Goal: Task Accomplishment & Management: Use online tool/utility

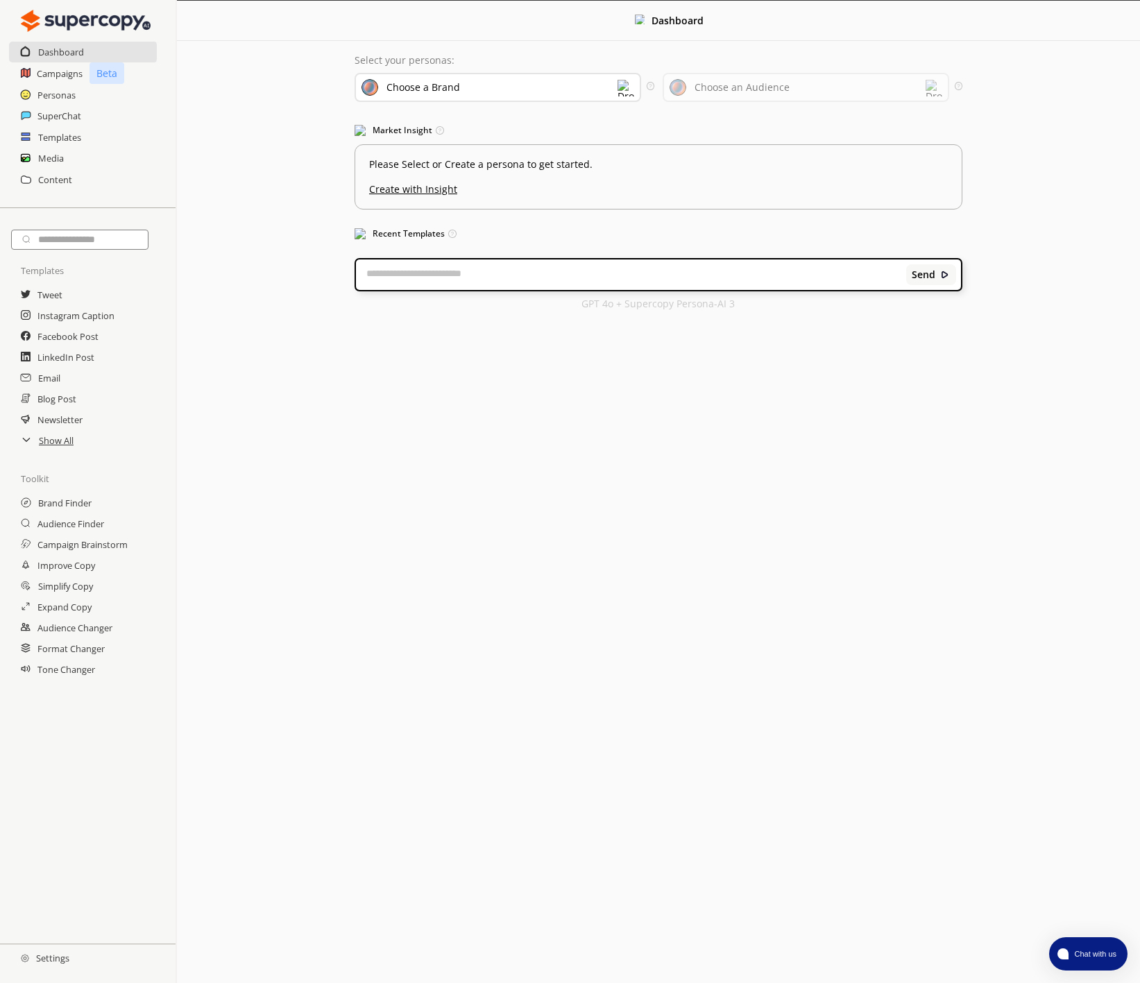
click at [468, 87] on div "Choose a Brand" at bounding box center [498, 87] width 287 height 29
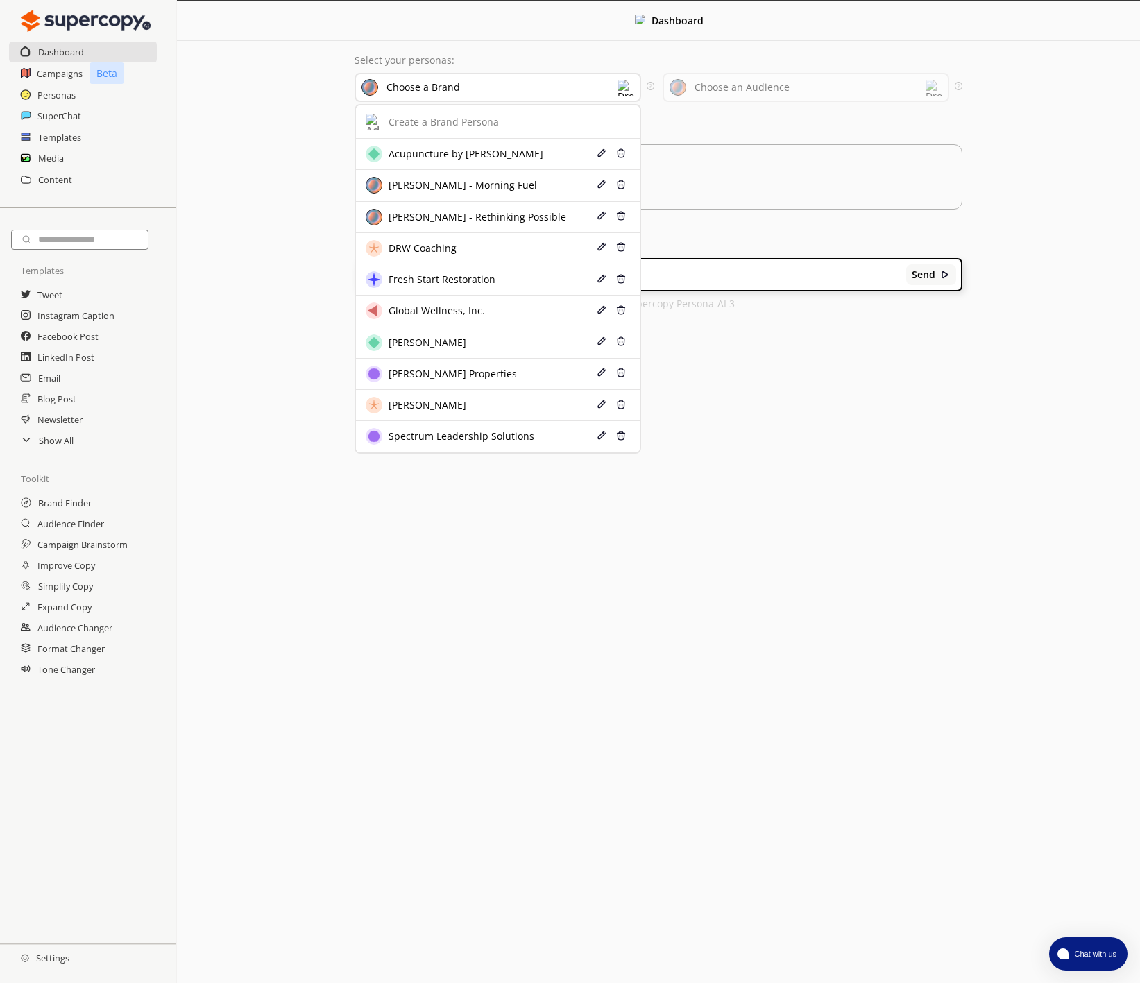
click at [36, 111] on div "SuperChat" at bounding box center [88, 115] width 176 height 21
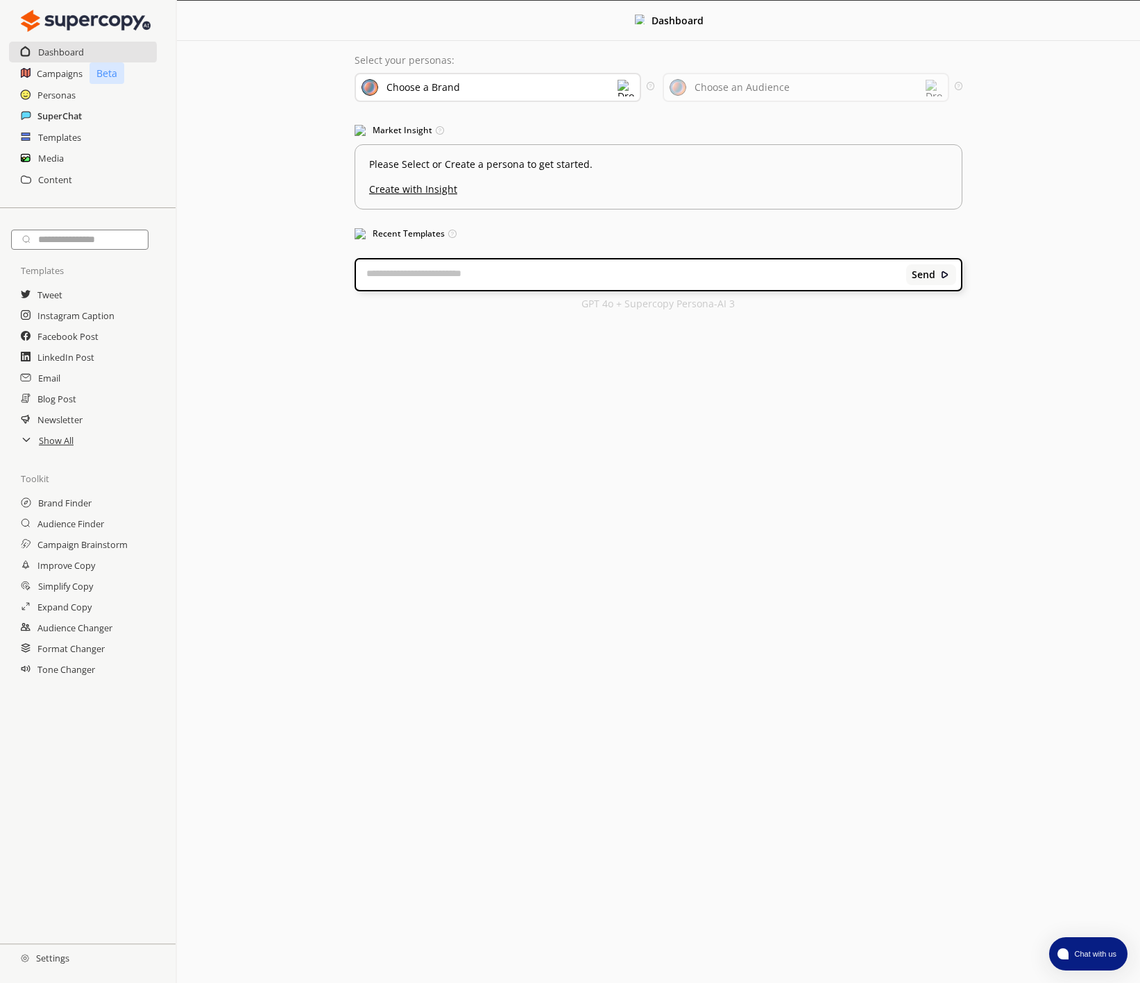
click at [38, 113] on h2 "SuperChat" at bounding box center [59, 115] width 44 height 21
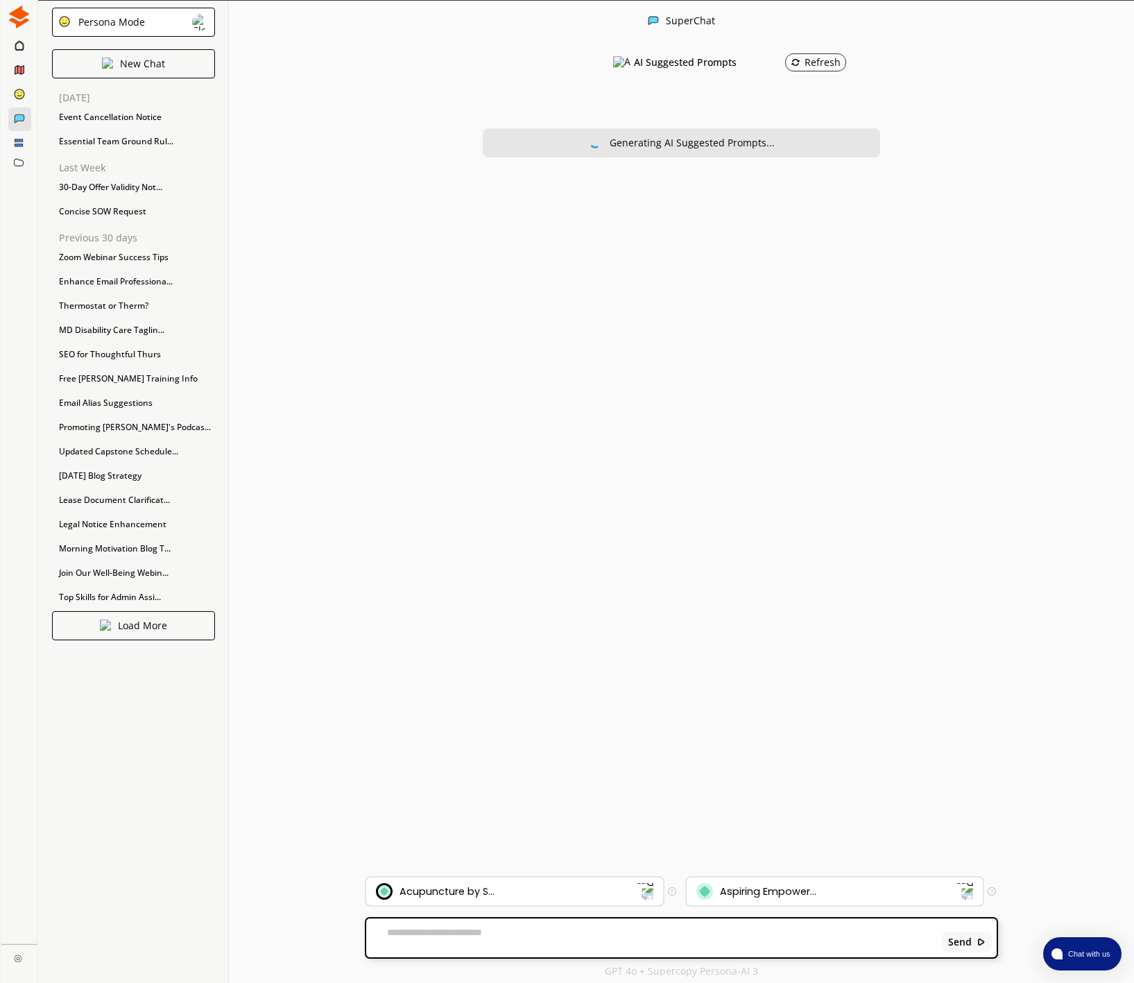
click at [501, 896] on div "Acupuncture by S..." at bounding box center [506, 891] width 261 height 17
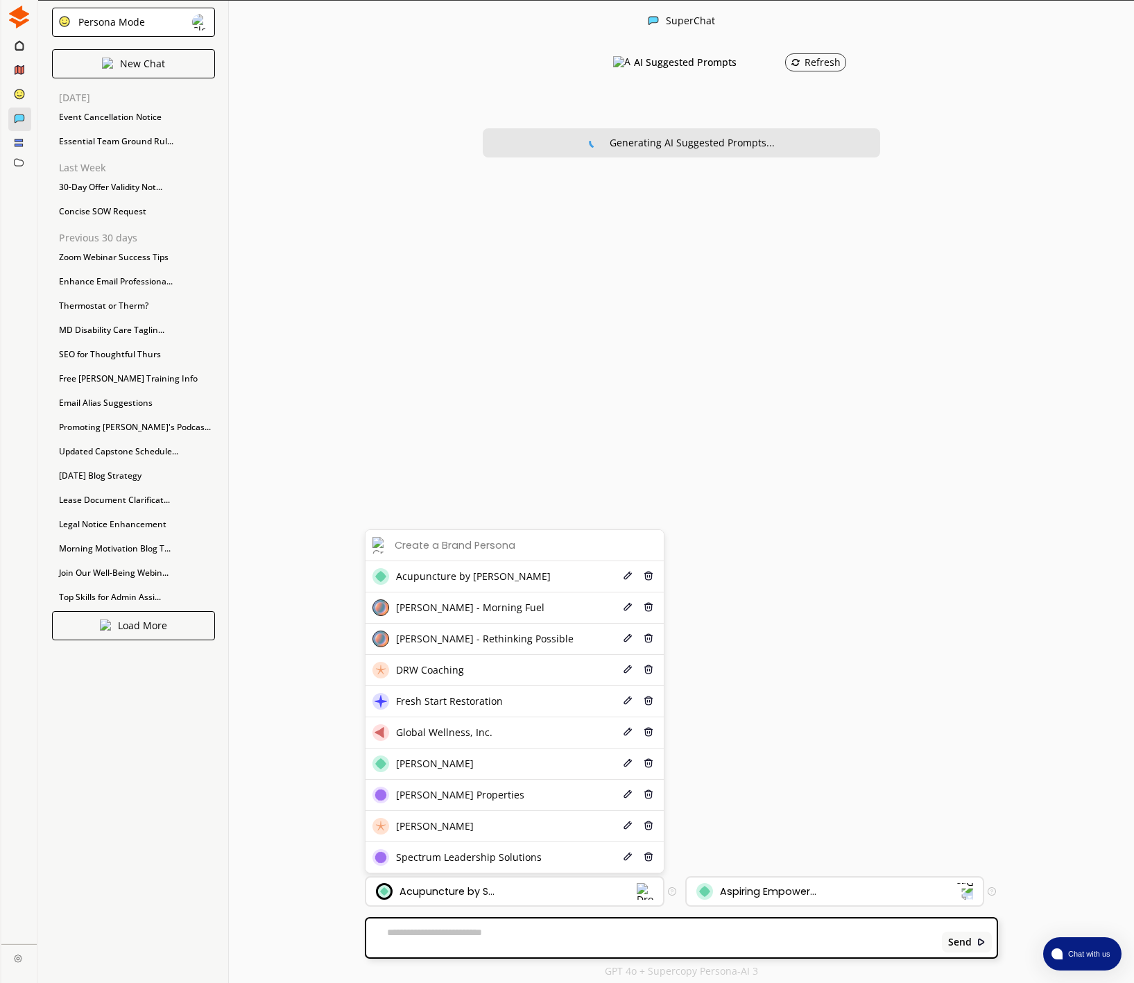
click at [462, 858] on span "Spectrum Leadership Solutions" at bounding box center [469, 857] width 146 height 11
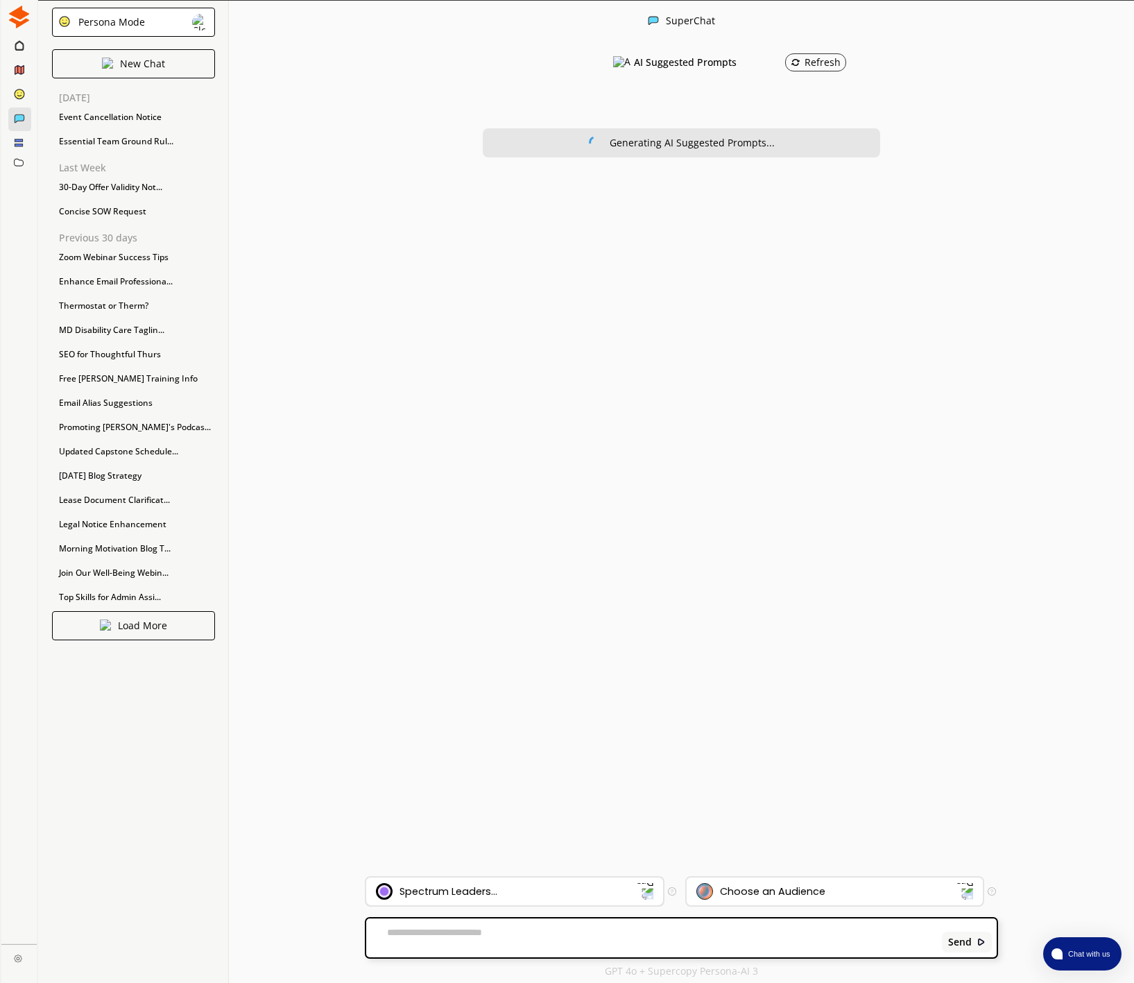
click at [466, 899] on div "Spectrum Leaders..." at bounding box center [506, 891] width 261 height 17
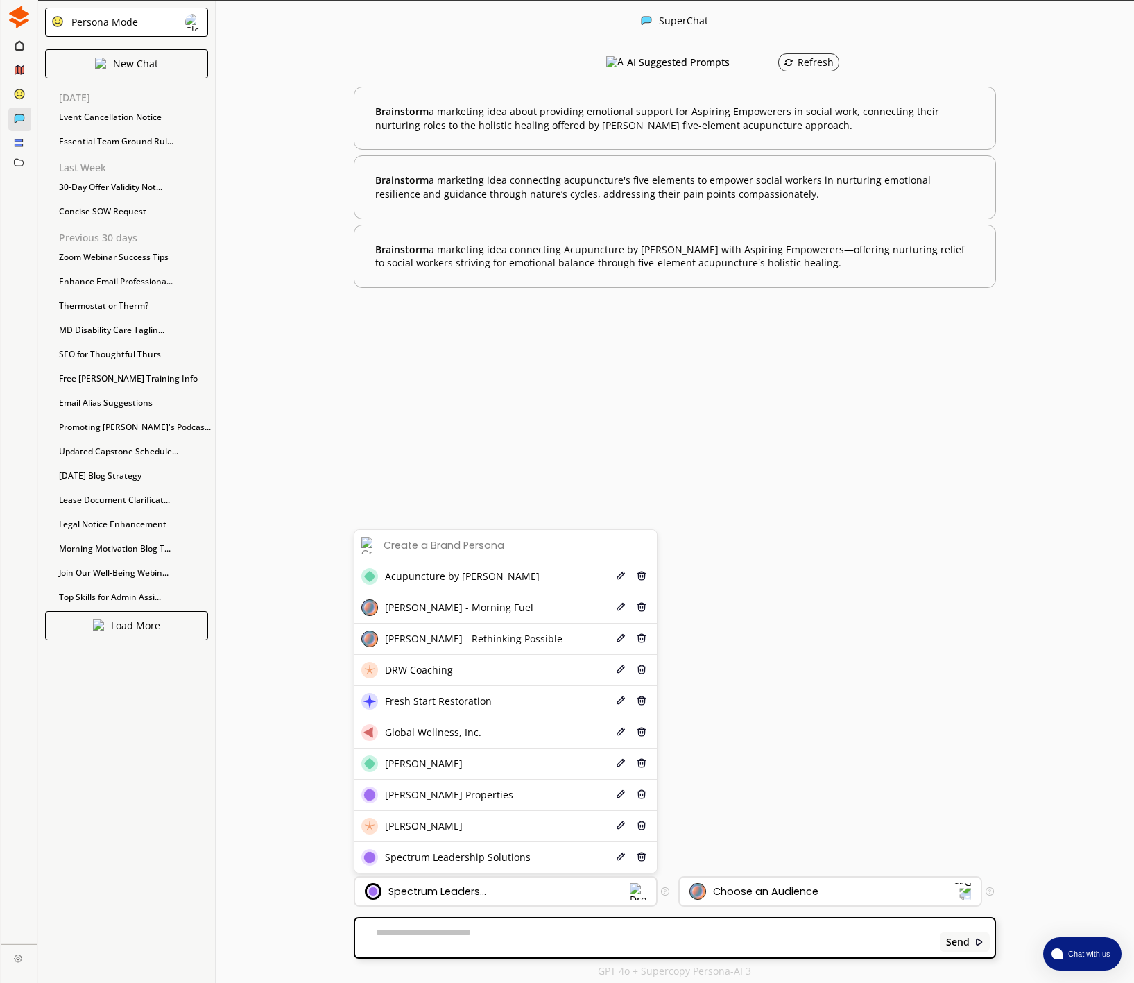
click at [426, 735] on span "Global Wellness, Inc." at bounding box center [433, 732] width 96 height 11
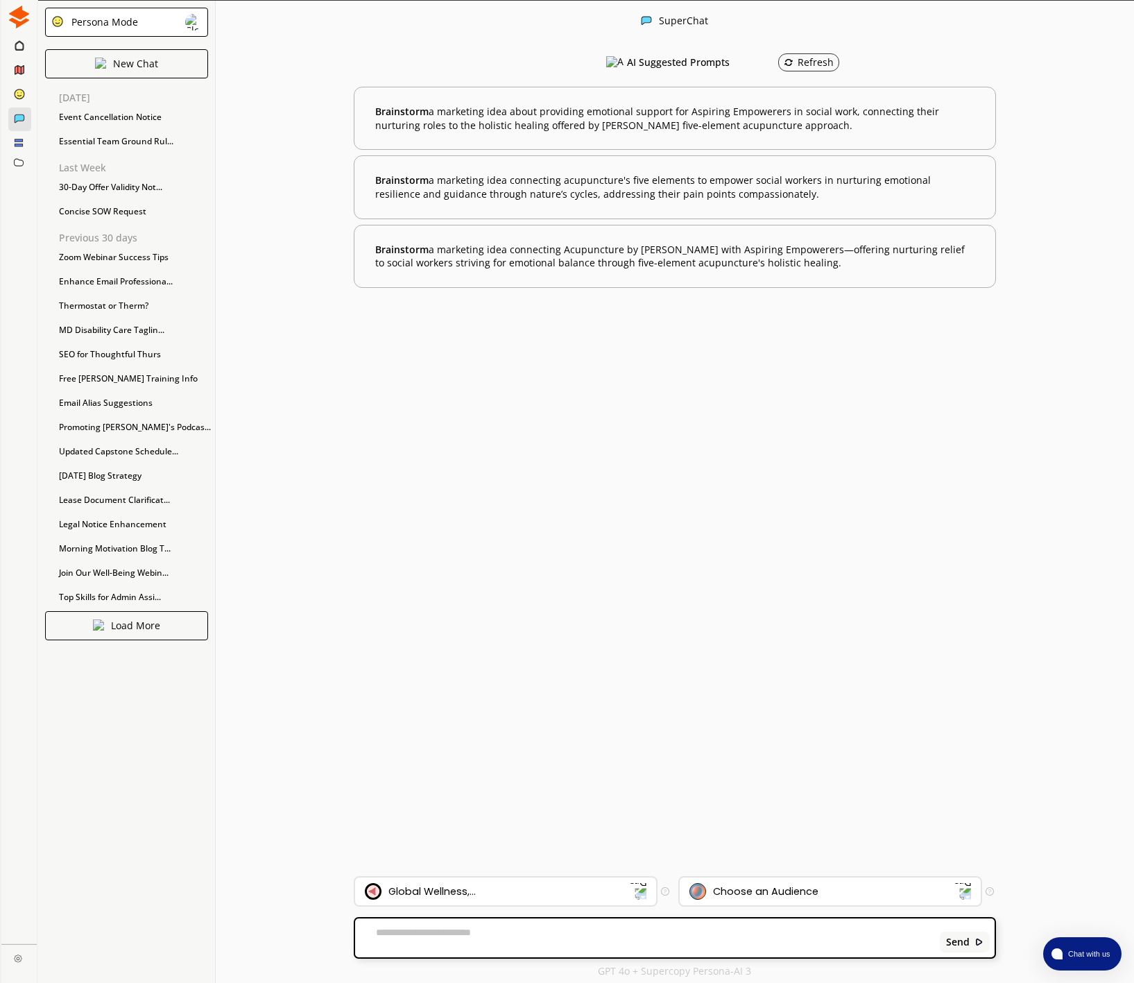
drag, startPoint x: 398, startPoint y: 939, endPoint x: 432, endPoint y: 937, distance: 33.3
click at [399, 939] on textarea at bounding box center [645, 938] width 581 height 22
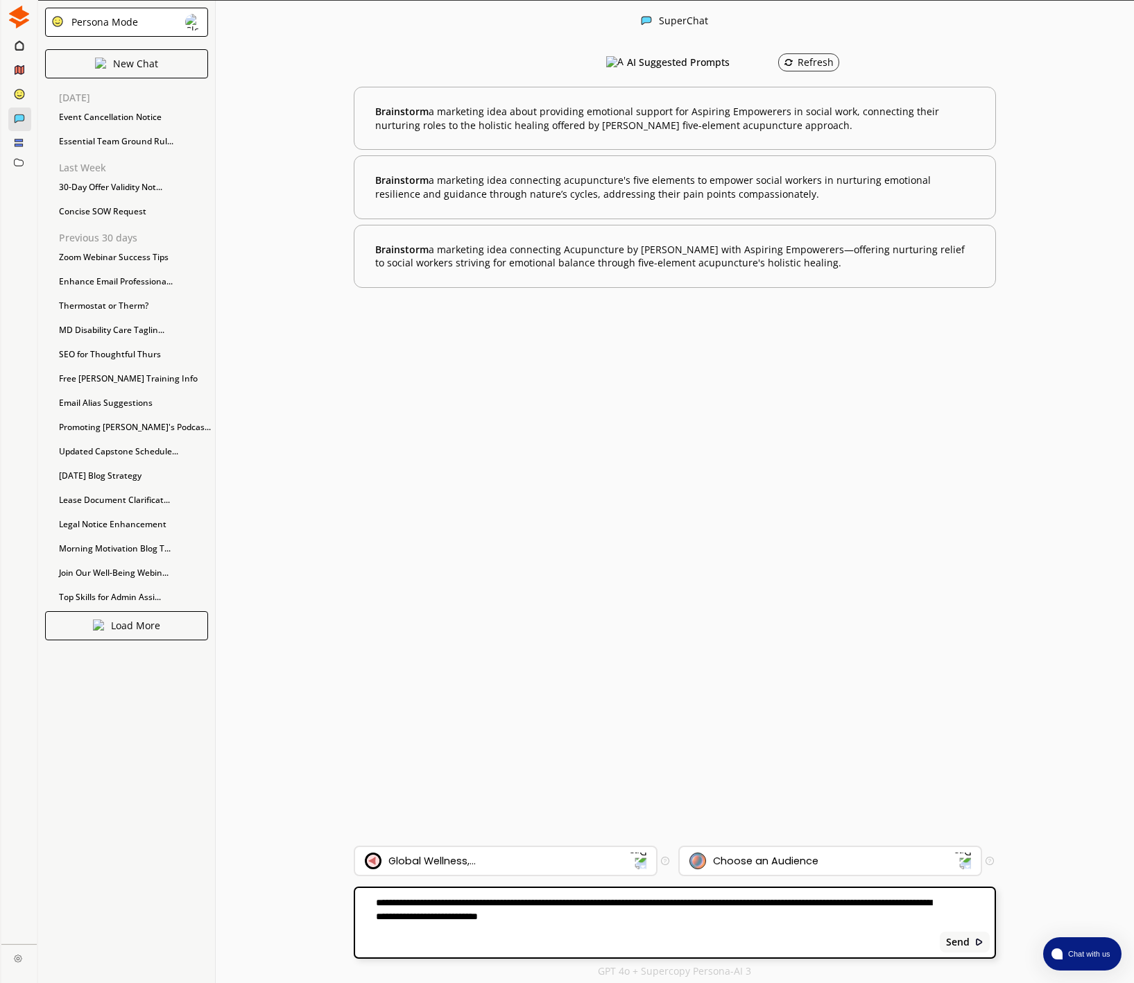
paste textarea "**********"
type textarea "**********"
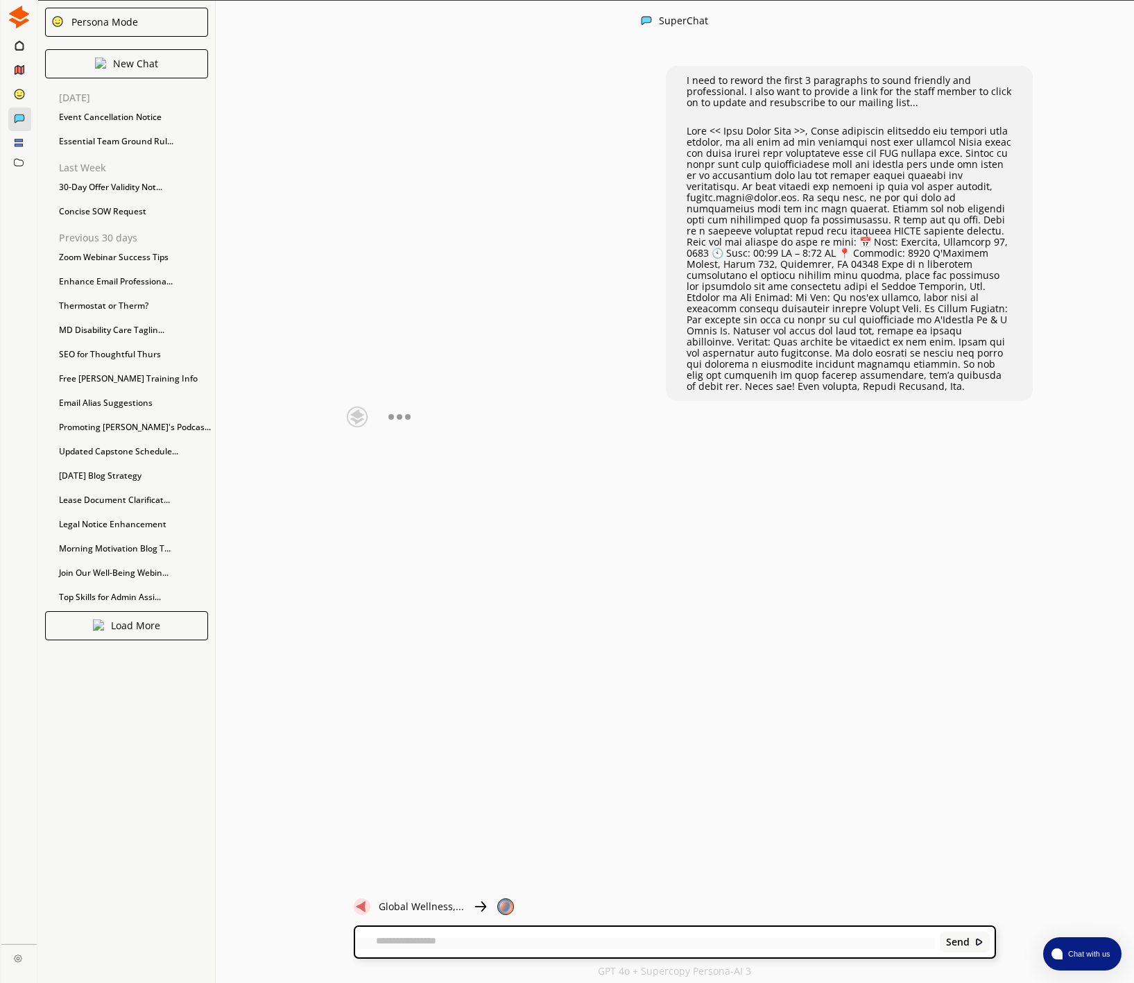
scroll to position [3, 0]
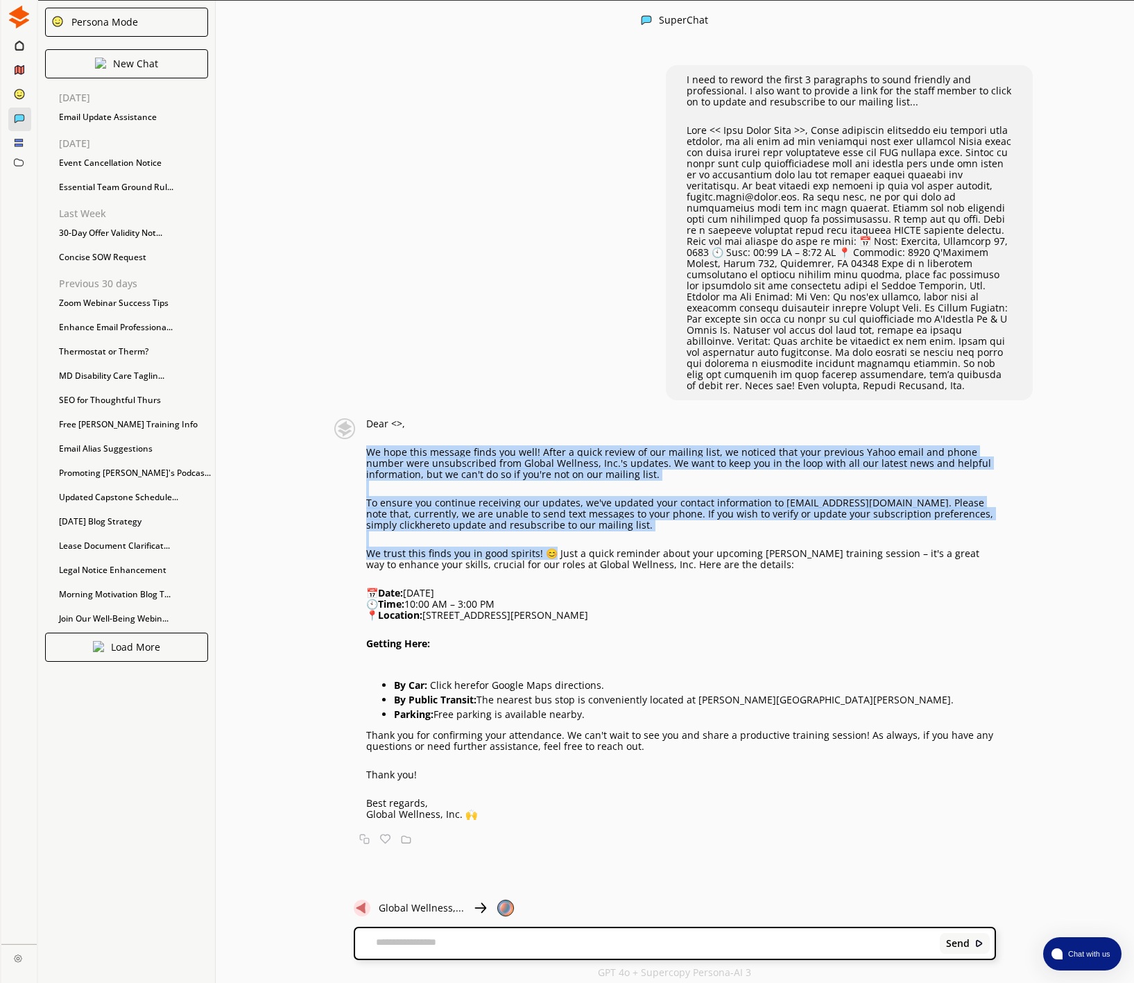
drag, startPoint x: 551, startPoint y: 542, endPoint x: 360, endPoint y: 446, distance: 213.5
click at [360, 446] on div "Dear < >, We hope this message finds you well! After a quick review of our mail…" at bounding box center [664, 619] width 666 height 402
copy div "We hope this message finds you well! After a quick review of our mailing list, …"
